Goal: Find specific page/section: Find specific page/section

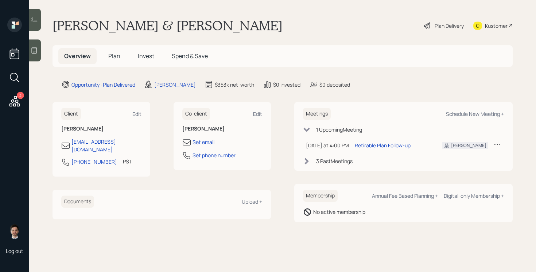
click at [17, 104] on icon at bounding box center [14, 101] width 11 height 11
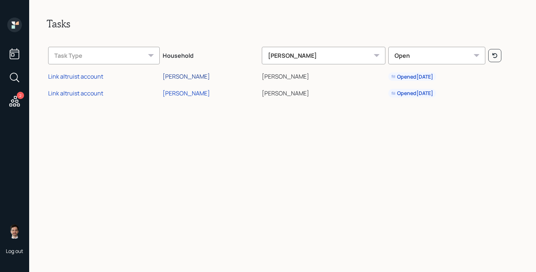
click at [177, 77] on div "[PERSON_NAME]" at bounding box center [186, 76] width 47 height 8
